Goal: Task Accomplishment & Management: Manage account settings

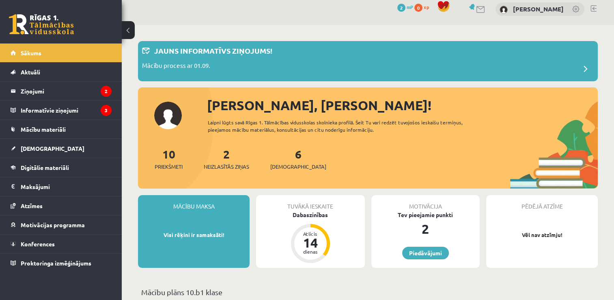
scroll to position [5, 0]
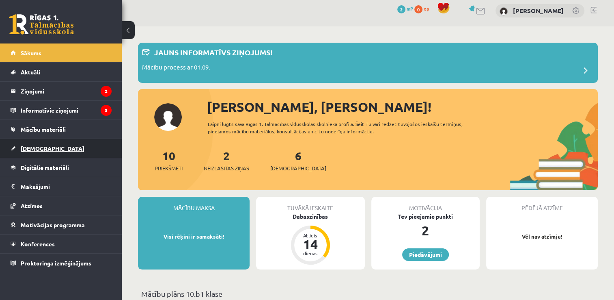
click at [30, 147] on span "[DEMOGRAPHIC_DATA]" at bounding box center [53, 148] width 64 height 7
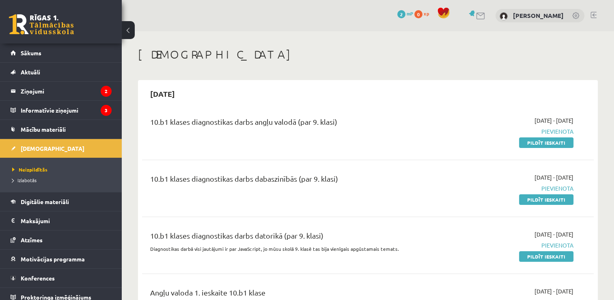
click at [576, 17] on link at bounding box center [577, 16] width 8 height 8
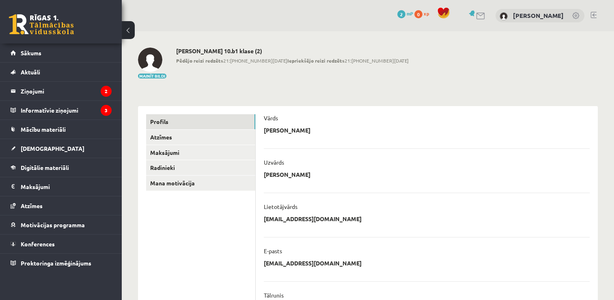
click at [129, 34] on button at bounding box center [128, 30] width 13 height 18
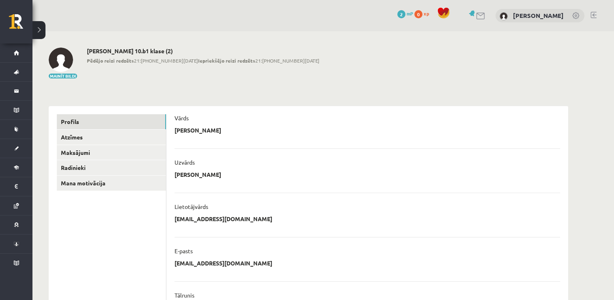
click at [37, 34] on button at bounding box center [38, 30] width 13 height 18
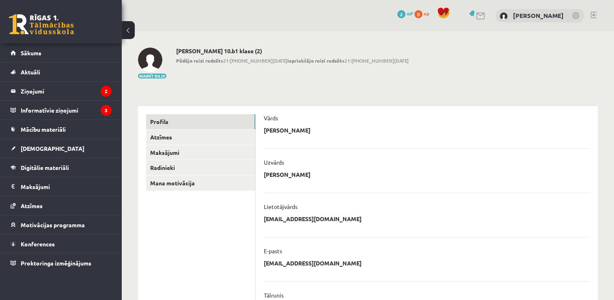
click at [594, 16] on link at bounding box center [594, 15] width 6 height 6
